Goal: Transaction & Acquisition: Purchase product/service

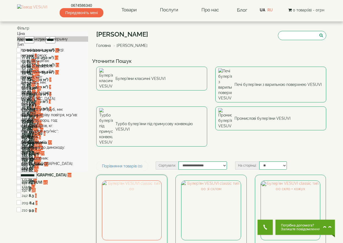
click at [137, 183] on img at bounding box center [131, 210] width 59 height 59
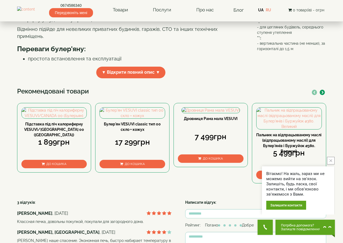
scroll to position [253, 0]
